Goal: Information Seeking & Learning: Find specific fact

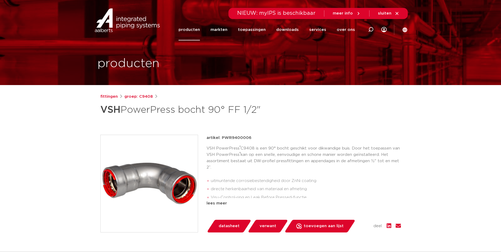
click at [200, 30] on link "producten" at bounding box center [188, 29] width 21 height 21
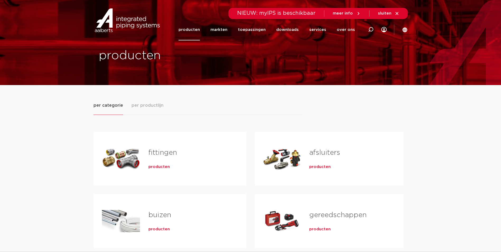
click at [161, 154] on link "fittingen" at bounding box center [162, 152] width 29 height 7
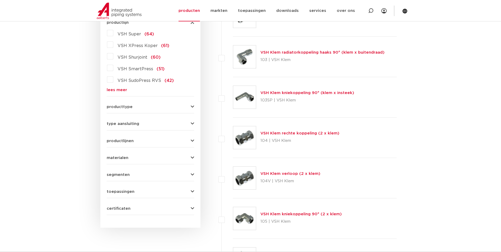
scroll to position [79, 0]
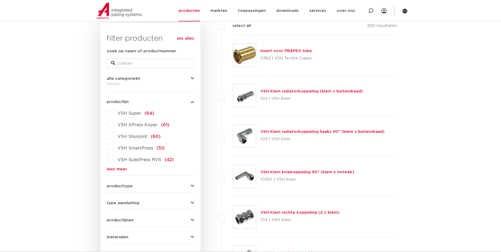
click at [117, 169] on link "lees meer" at bounding box center [150, 169] width 87 height 4
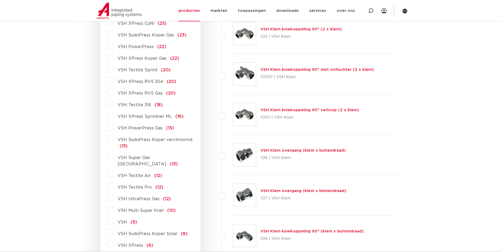
scroll to position [290, 0]
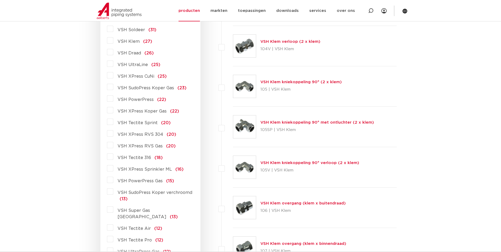
click at [113, 97] on label "VSH PowerPress (22)" at bounding box center [139, 98] width 53 height 8
click at [0, 0] on input "VSH PowerPress (22)" at bounding box center [0, 0] width 0 height 0
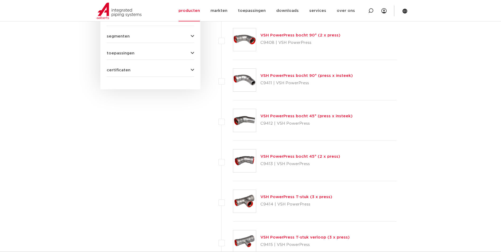
click at [288, 35] on link "VSH PowerPress bocht 90° (2 x press)" at bounding box center [300, 35] width 80 height 4
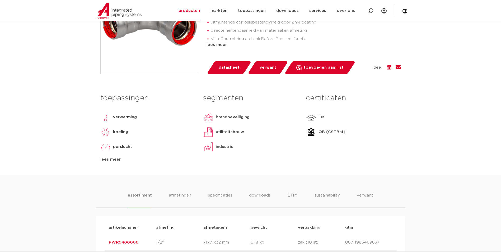
scroll to position [264, 0]
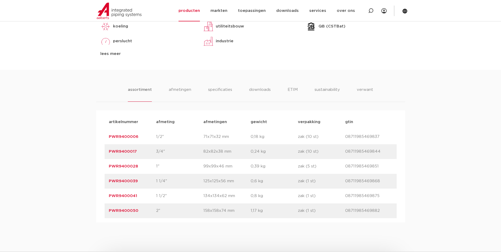
click at [121, 203] on div "artikelnummer PWR9400041 afmeting 1 1/2" [GEOGRAPHIC_DATA] 134x134x62 mm gewich…" at bounding box center [251, 195] width 292 height 15
click at [122, 209] on link "PWR9400050" at bounding box center [124, 210] width 30 height 4
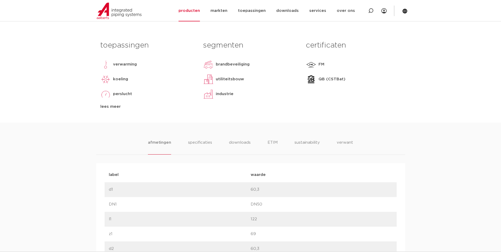
scroll to position [132, 0]
